Goal: Information Seeking & Learning: Compare options

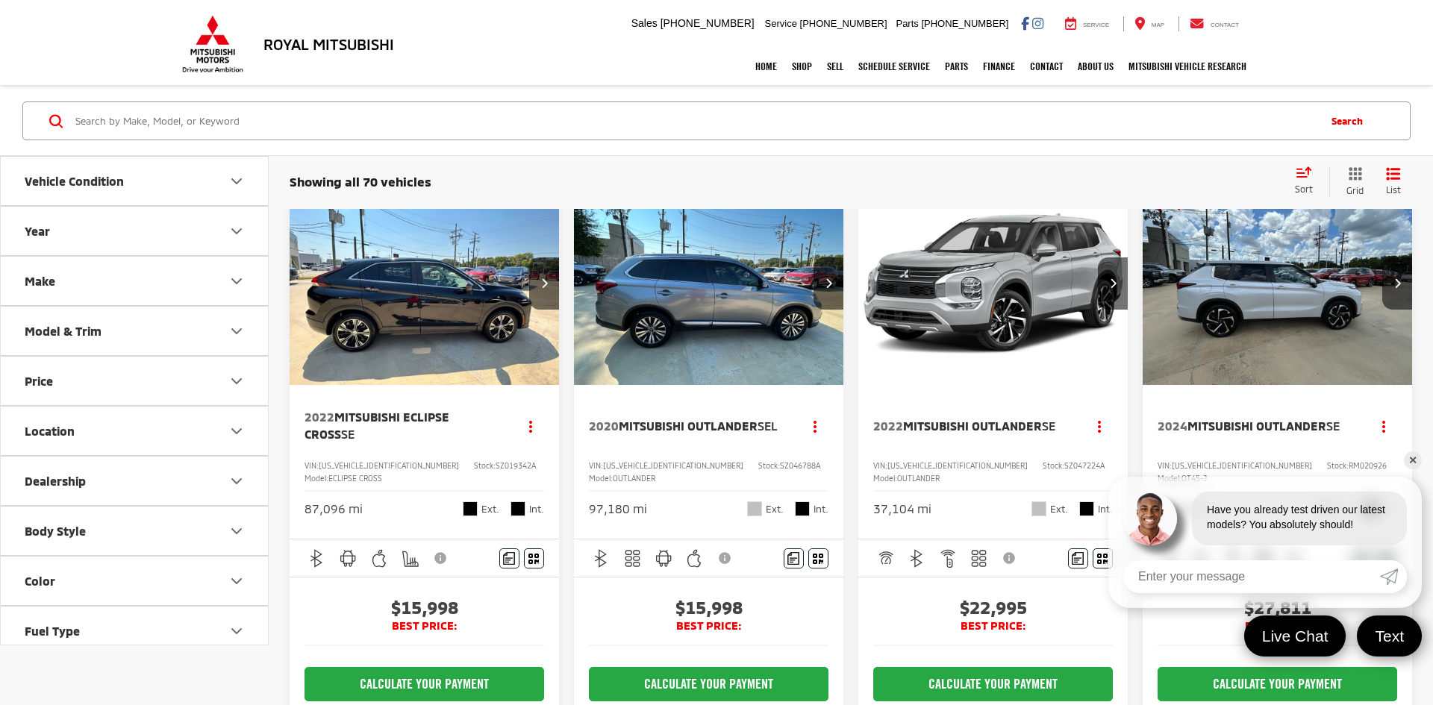
scroll to position [44, 0]
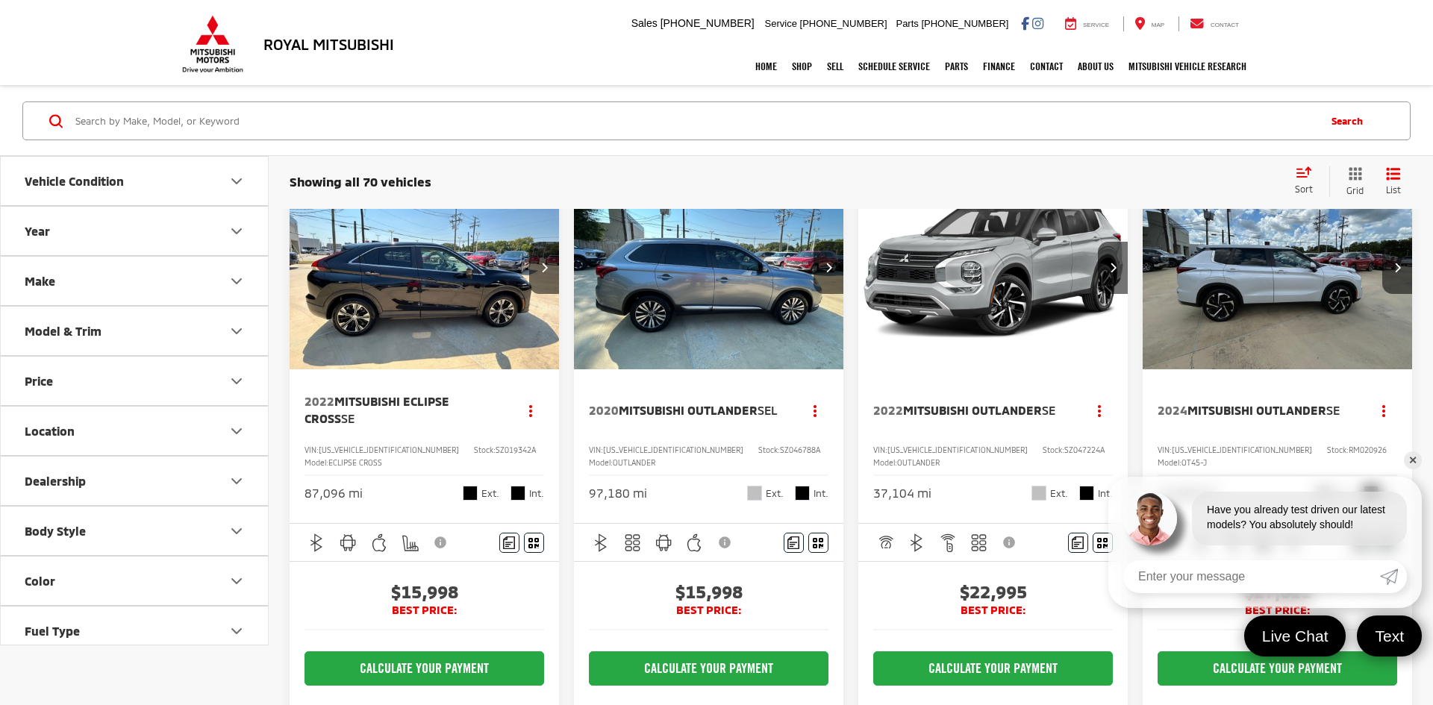
click at [953, 403] on span "Mitsubishi Outlander" at bounding box center [972, 410] width 139 height 14
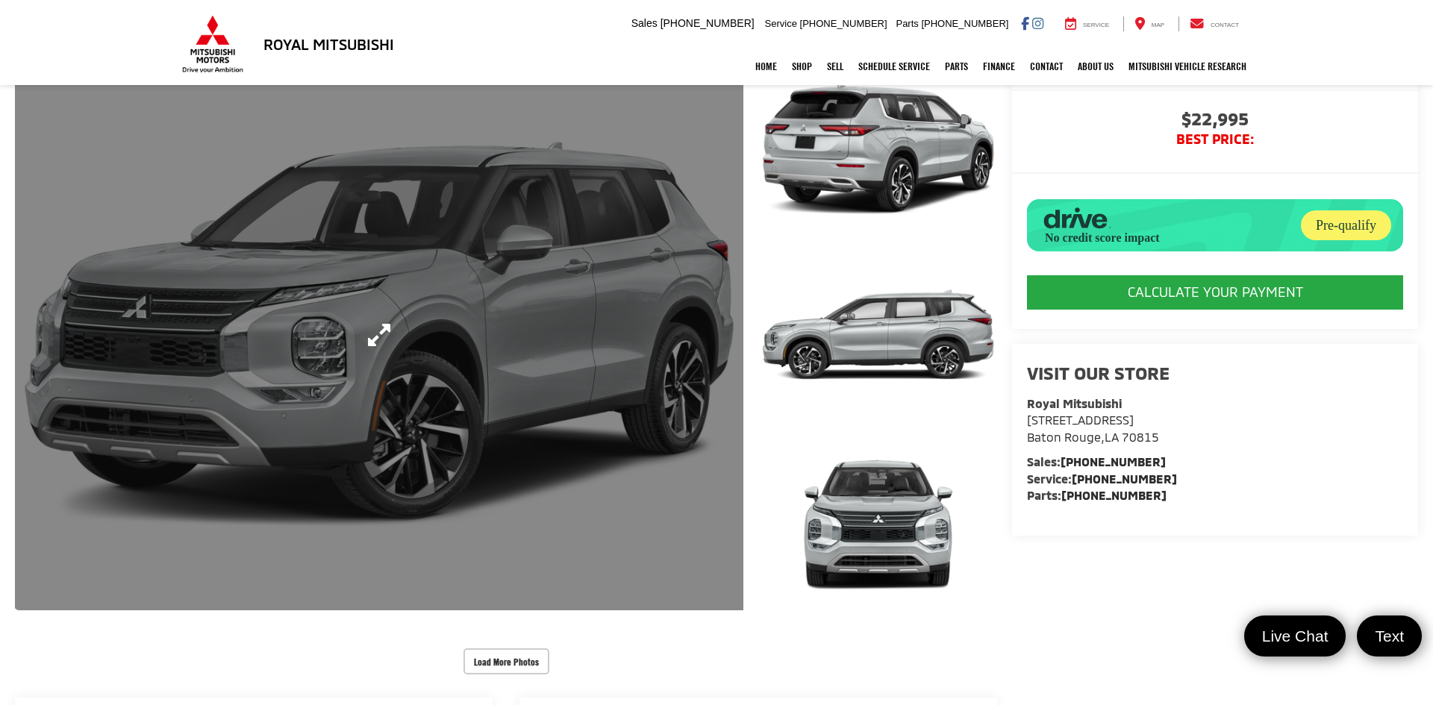
scroll to position [128, 0]
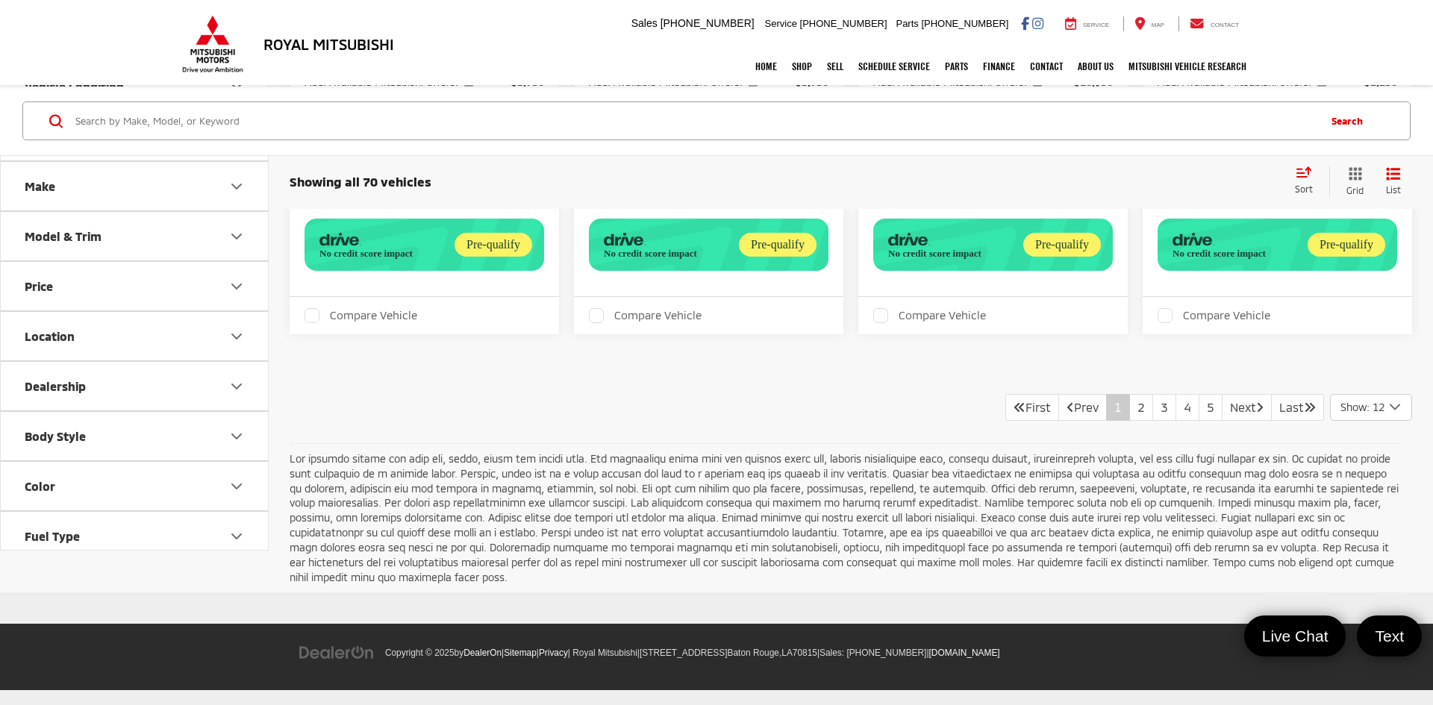
scroll to position [2319, 0]
click at [1129, 406] on link "2" at bounding box center [1141, 407] width 24 height 27
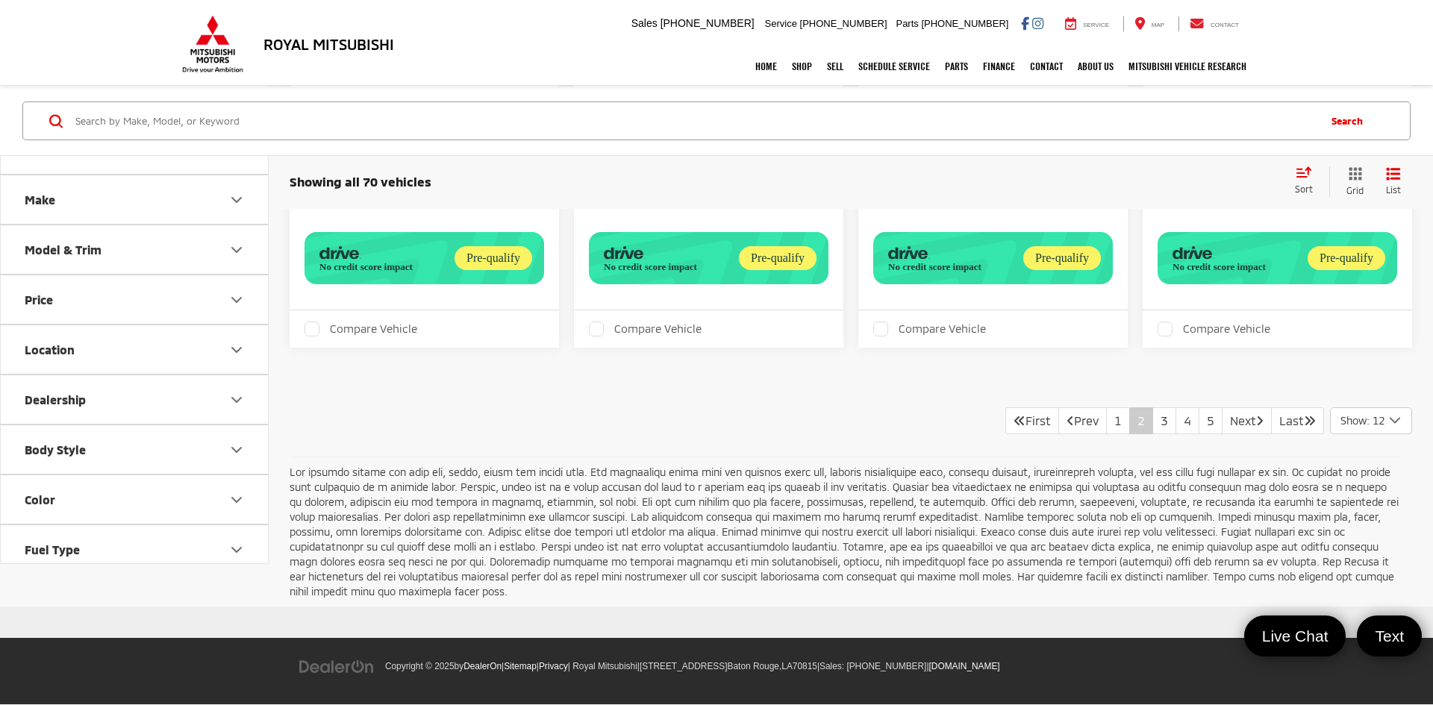
scroll to position [2422, 0]
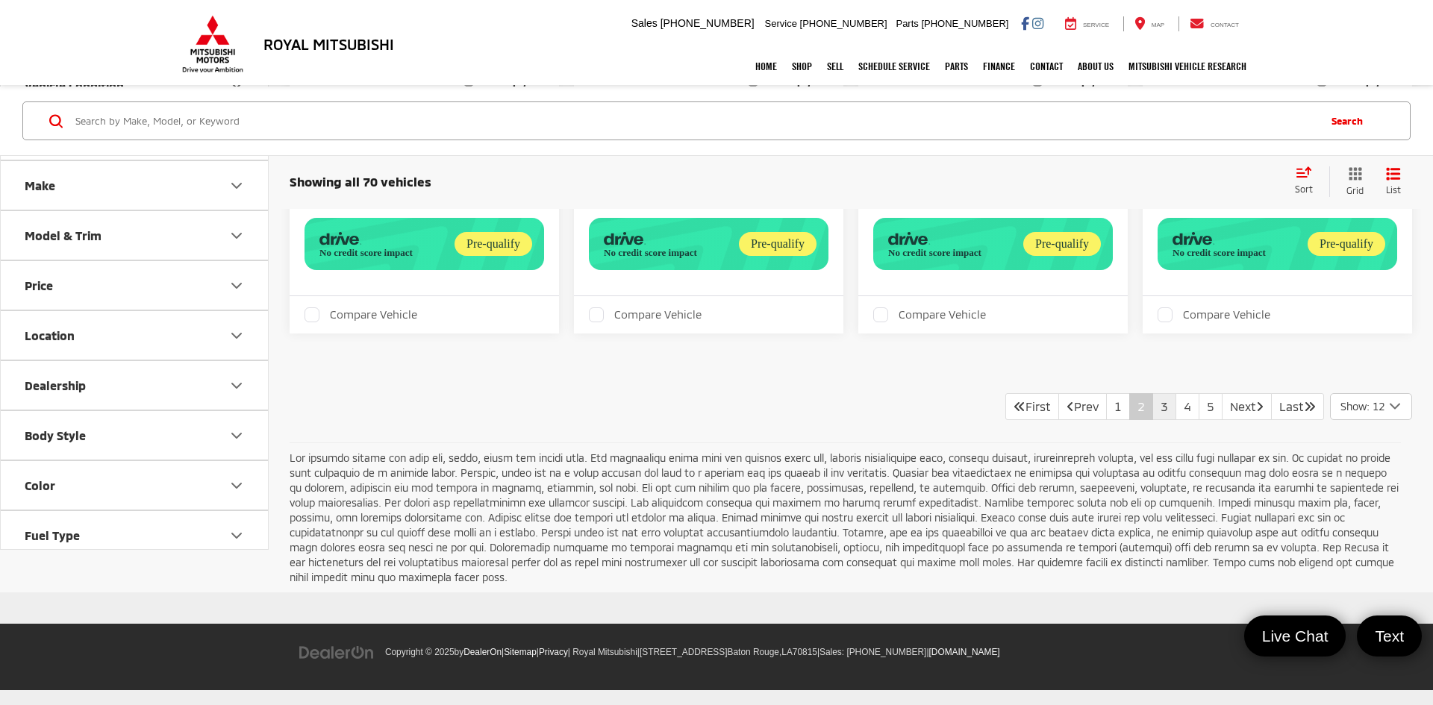
click at [1153, 415] on link "3" at bounding box center [1165, 406] width 24 height 27
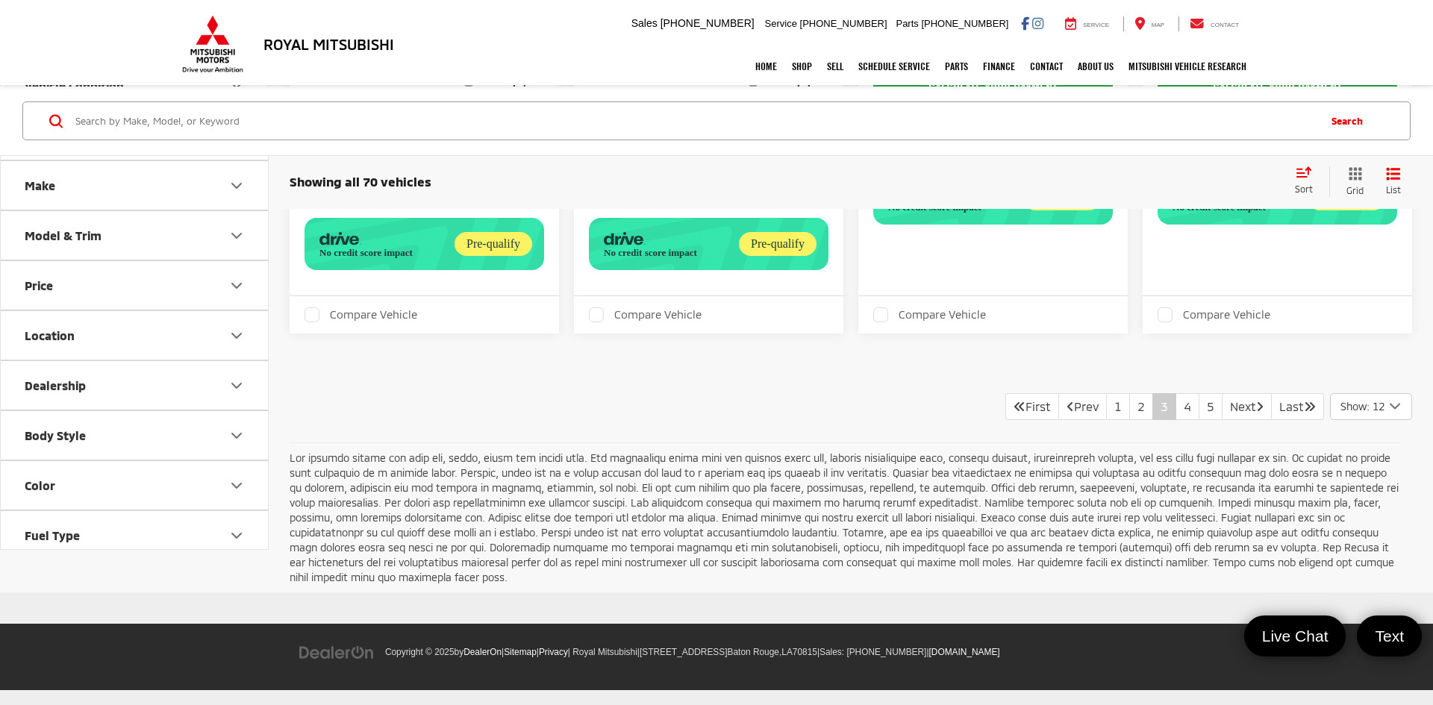
scroll to position [2373, 0]
click at [1176, 420] on link "4" at bounding box center [1188, 406] width 24 height 27
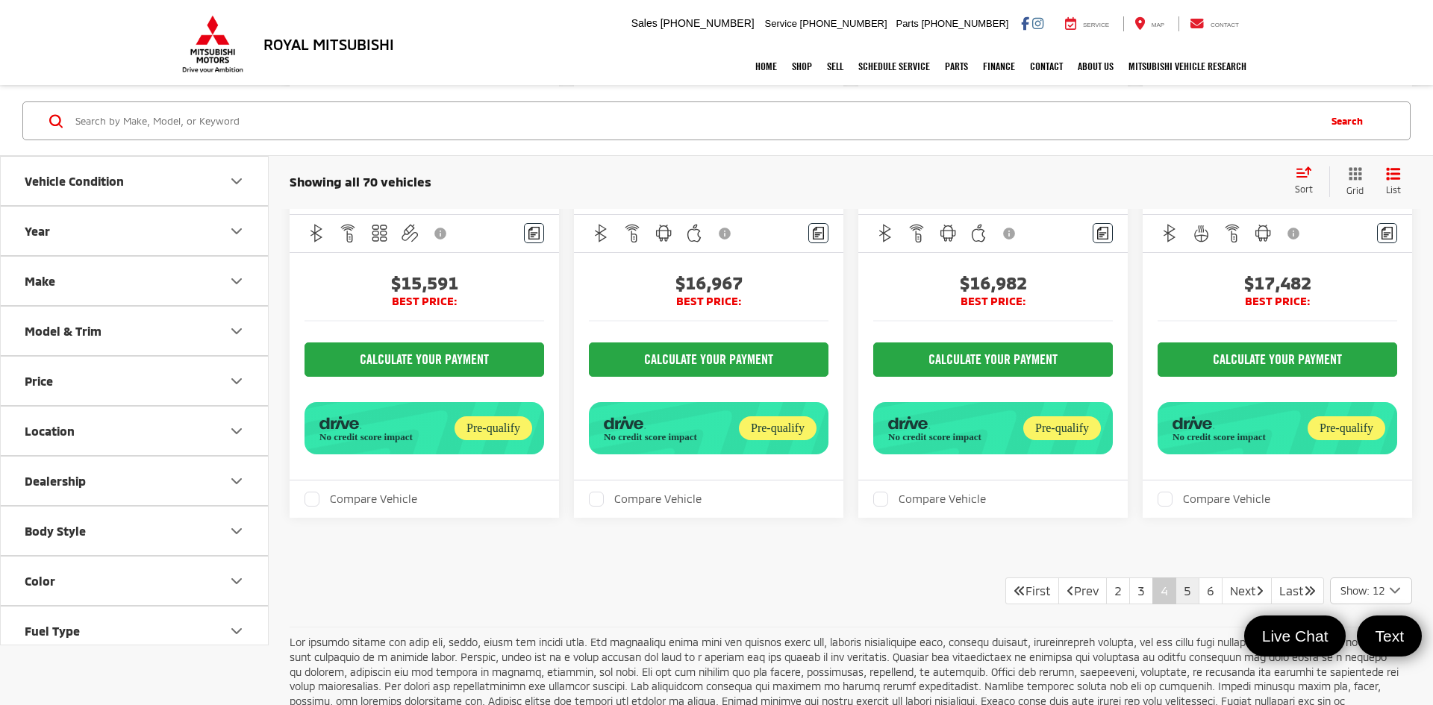
scroll to position [2293, 0]
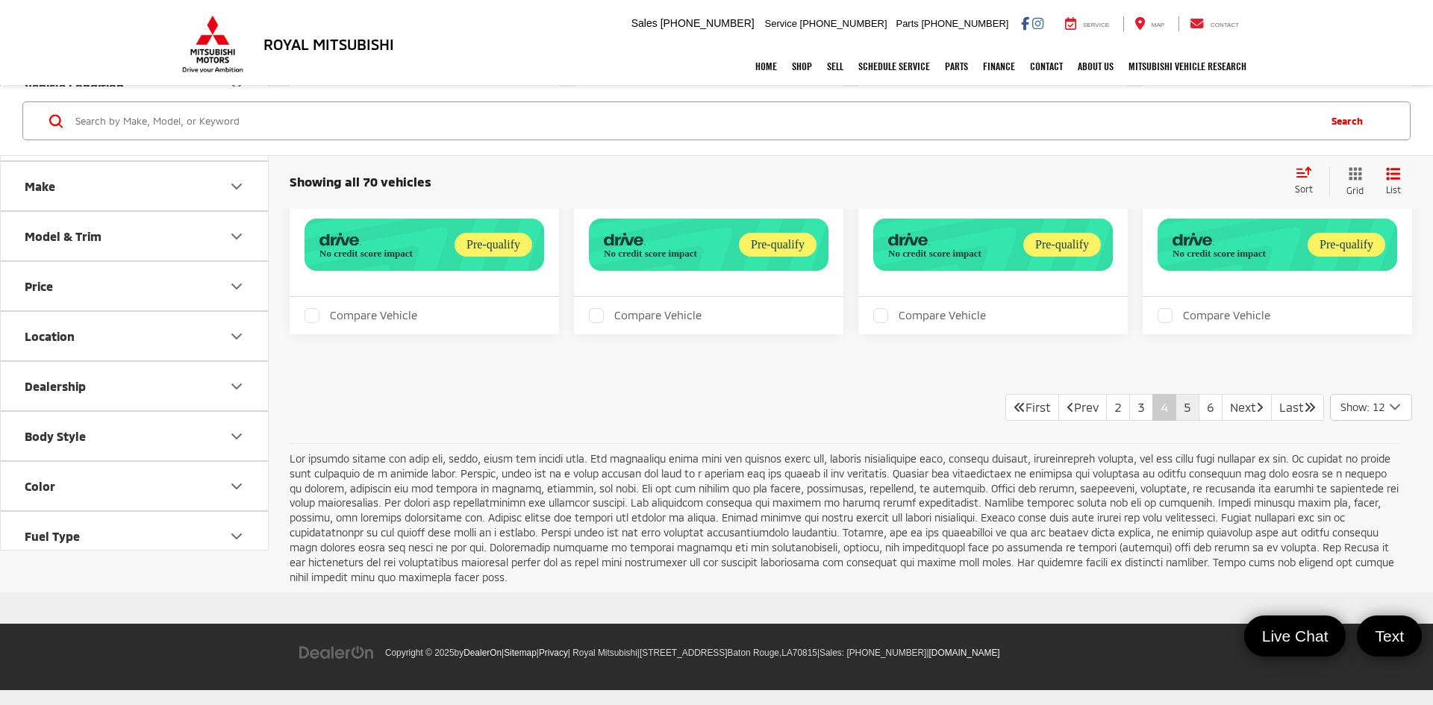
click at [1176, 404] on link "5" at bounding box center [1188, 407] width 24 height 27
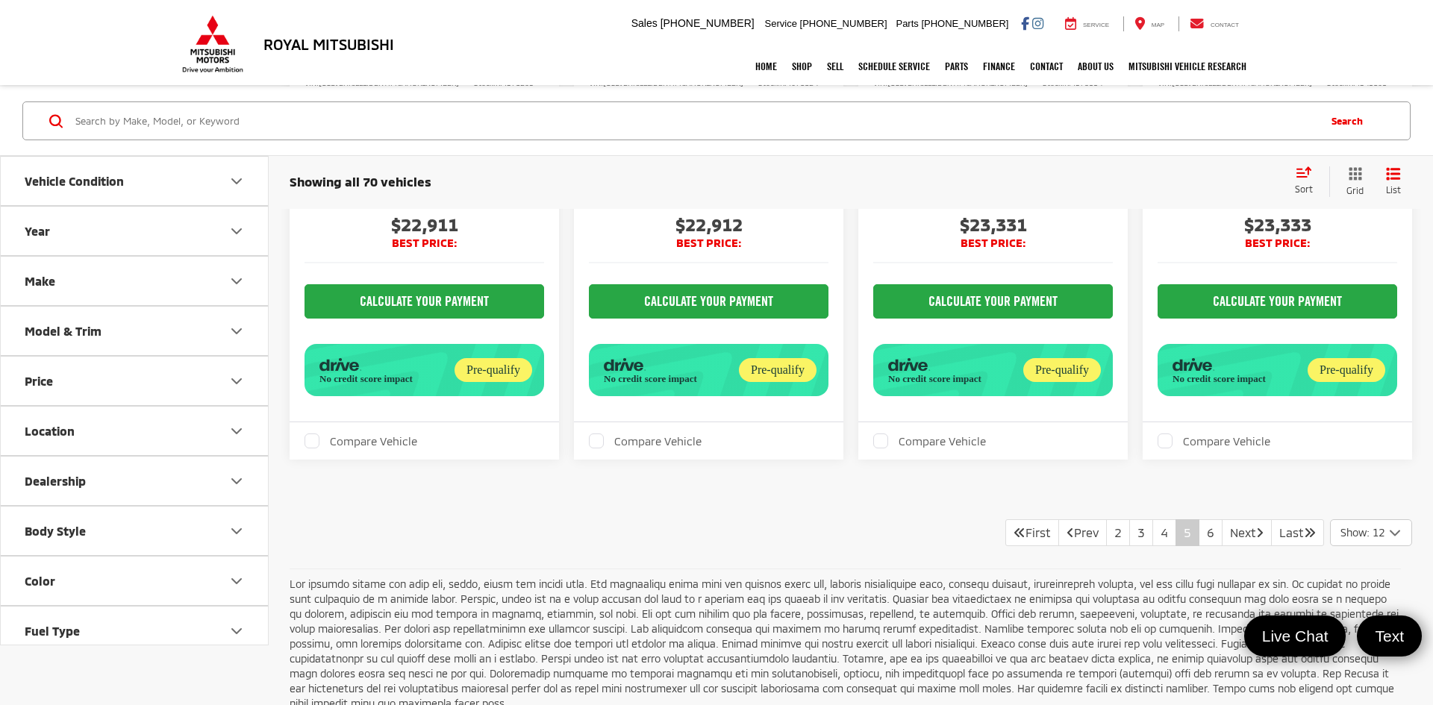
scroll to position [1927, 0]
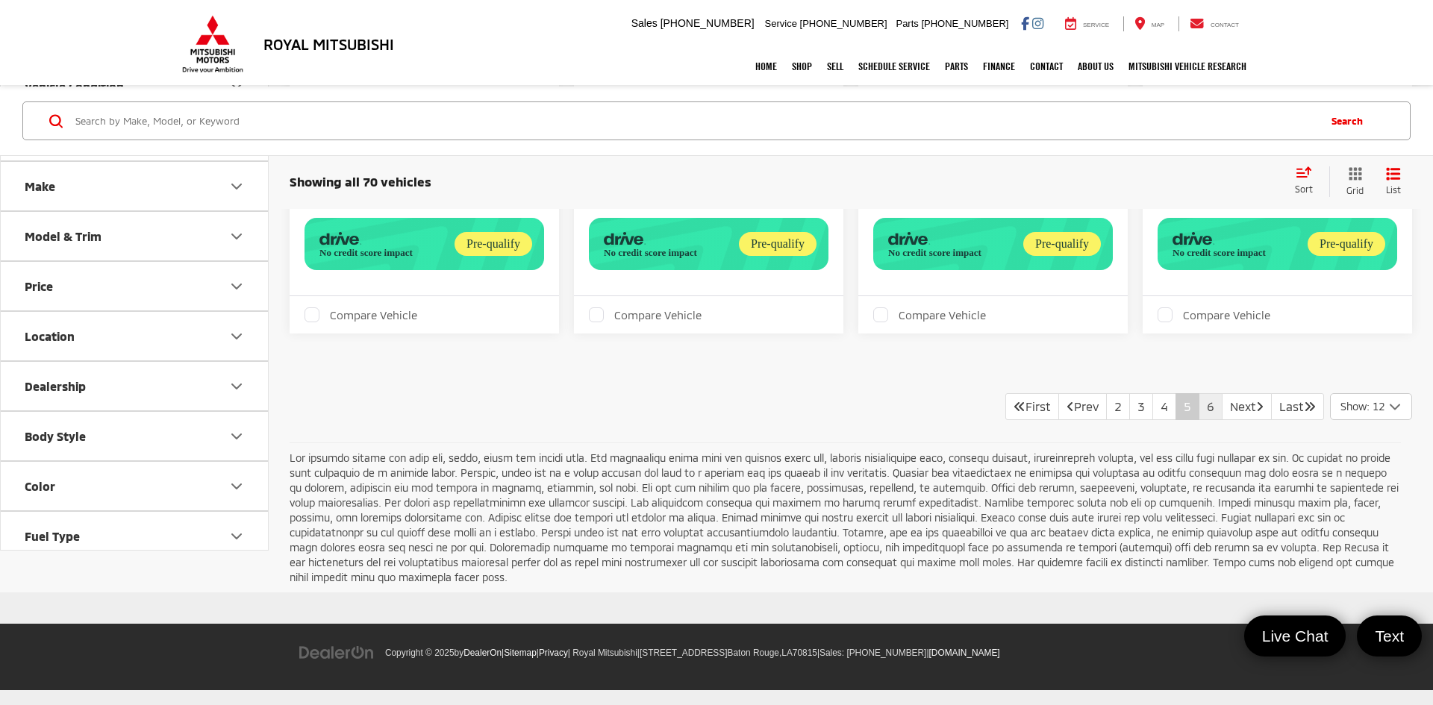
click at [1199, 420] on link "6" at bounding box center [1211, 406] width 24 height 27
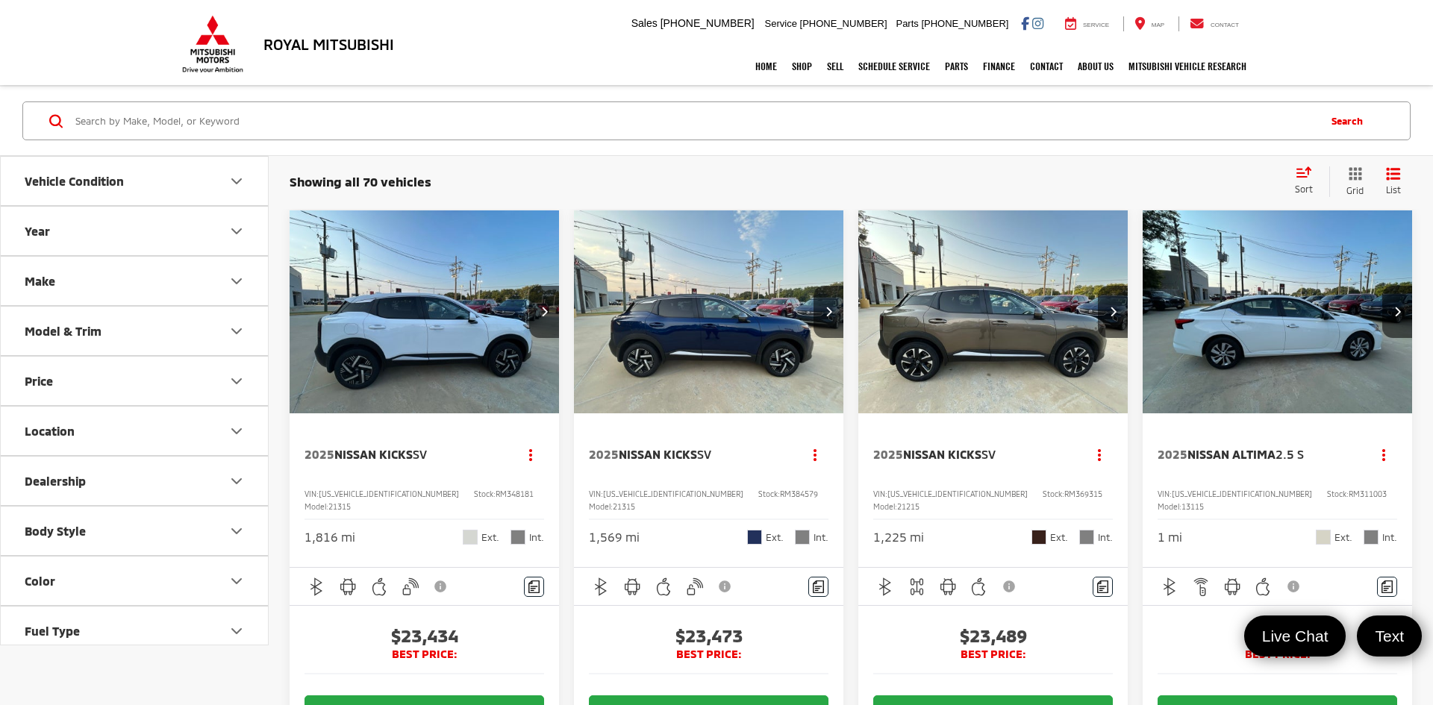
click at [1050, 437] on div "2025 Nissan Kicks SV Copy Link Share Print View Details VIN: [US_VEHICLE_IDENTI…" at bounding box center [992, 491] width 269 height 155
